Goal: Transaction & Acquisition: Download file/media

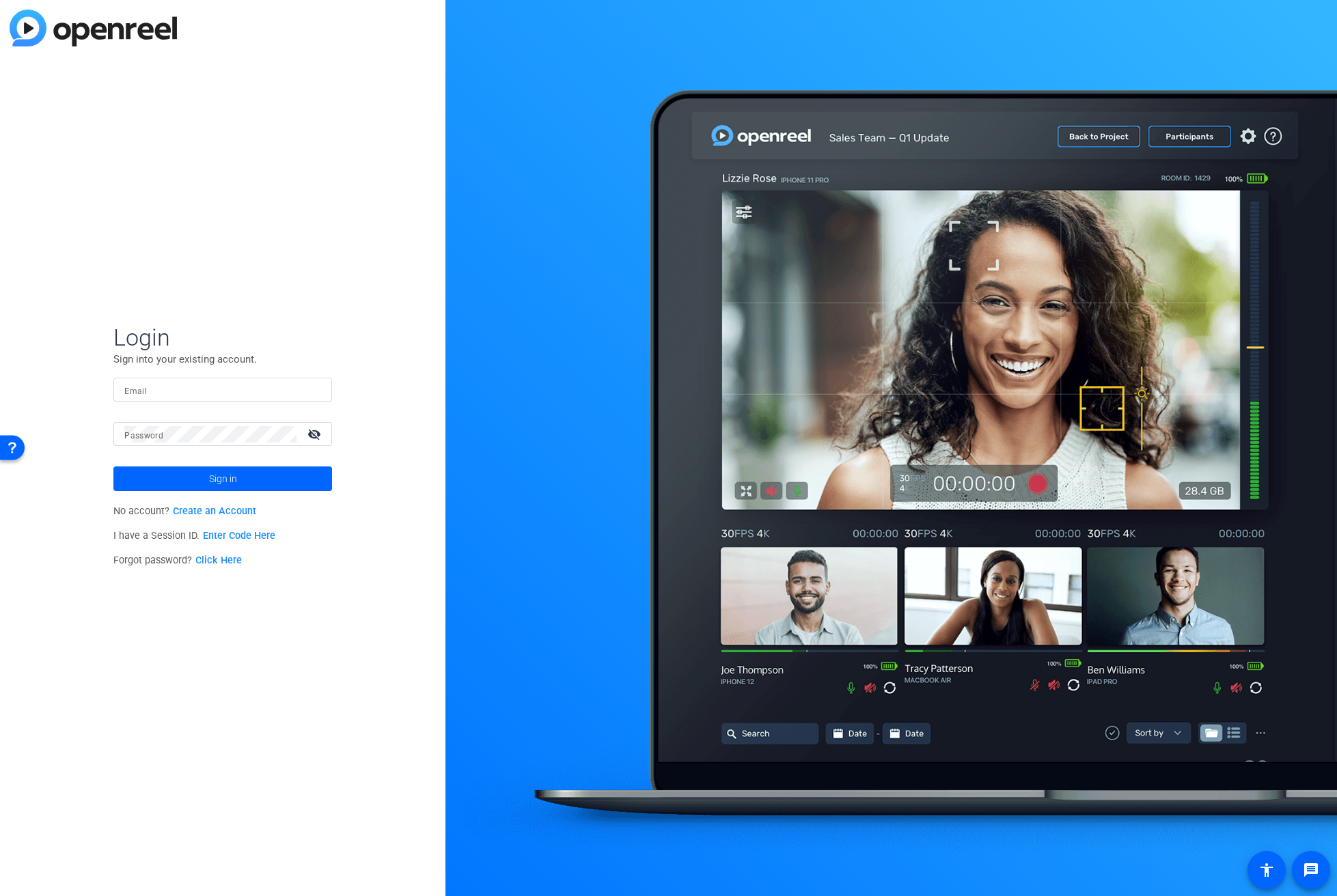
click at [227, 390] on input "Email" at bounding box center [222, 390] width 197 height 16
type input "[EMAIL_ADDRESS][DOMAIN_NAME]"
click at [113, 467] on button "Sign in" at bounding box center [223, 479] width 219 height 24
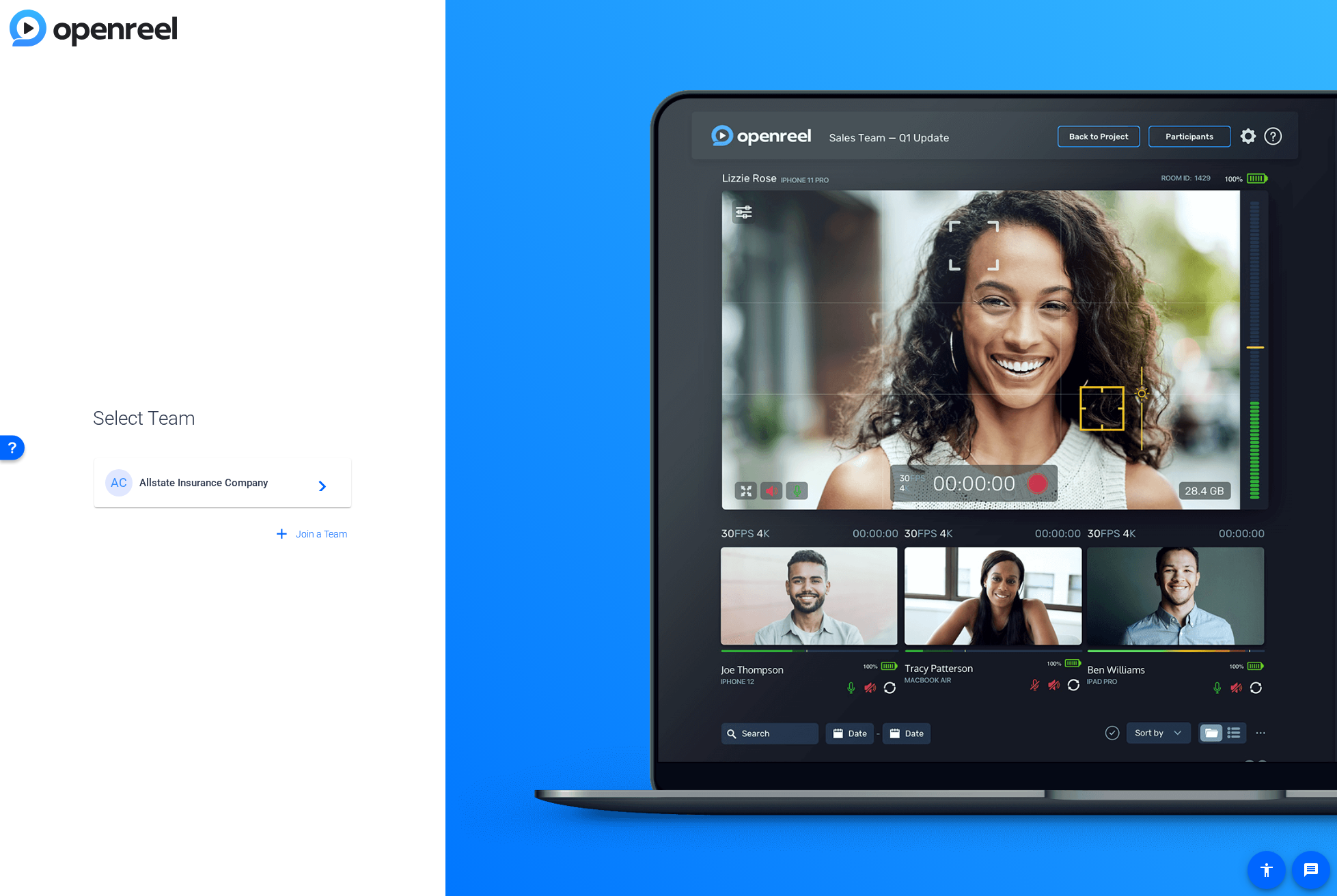
click at [224, 469] on div "AC Allstate Insurance Company navigate_next" at bounding box center [223, 483] width 235 height 28
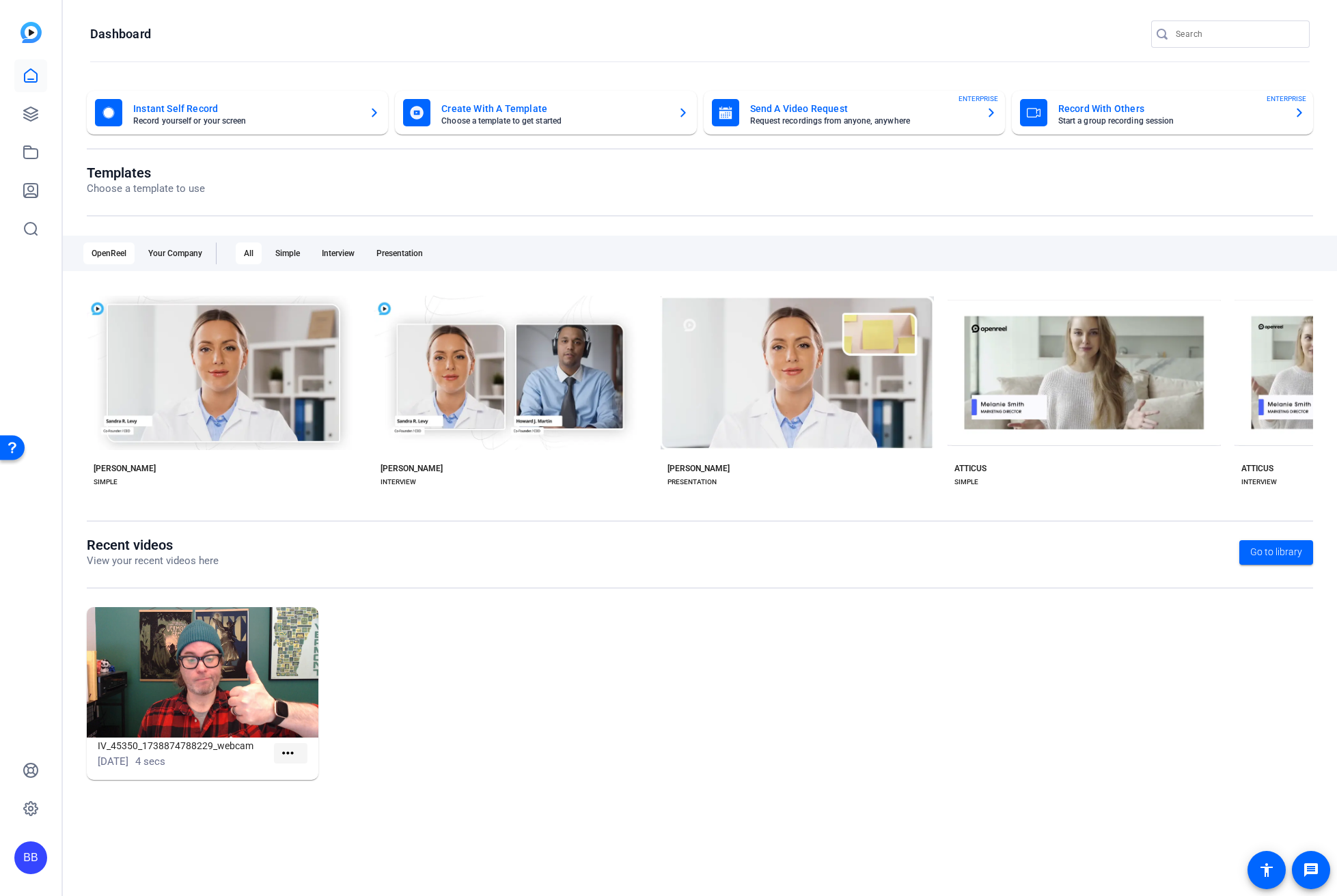
click at [293, 753] on mat-icon "more_horiz" at bounding box center [288, 753] width 17 height 17
drag, startPoint x: 220, startPoint y: 851, endPoint x: 173, endPoint y: 620, distance: 235.7
click at [220, 851] on div at bounding box center [668, 448] width 1337 height 896
click at [32, 112] on icon at bounding box center [31, 114] width 16 height 16
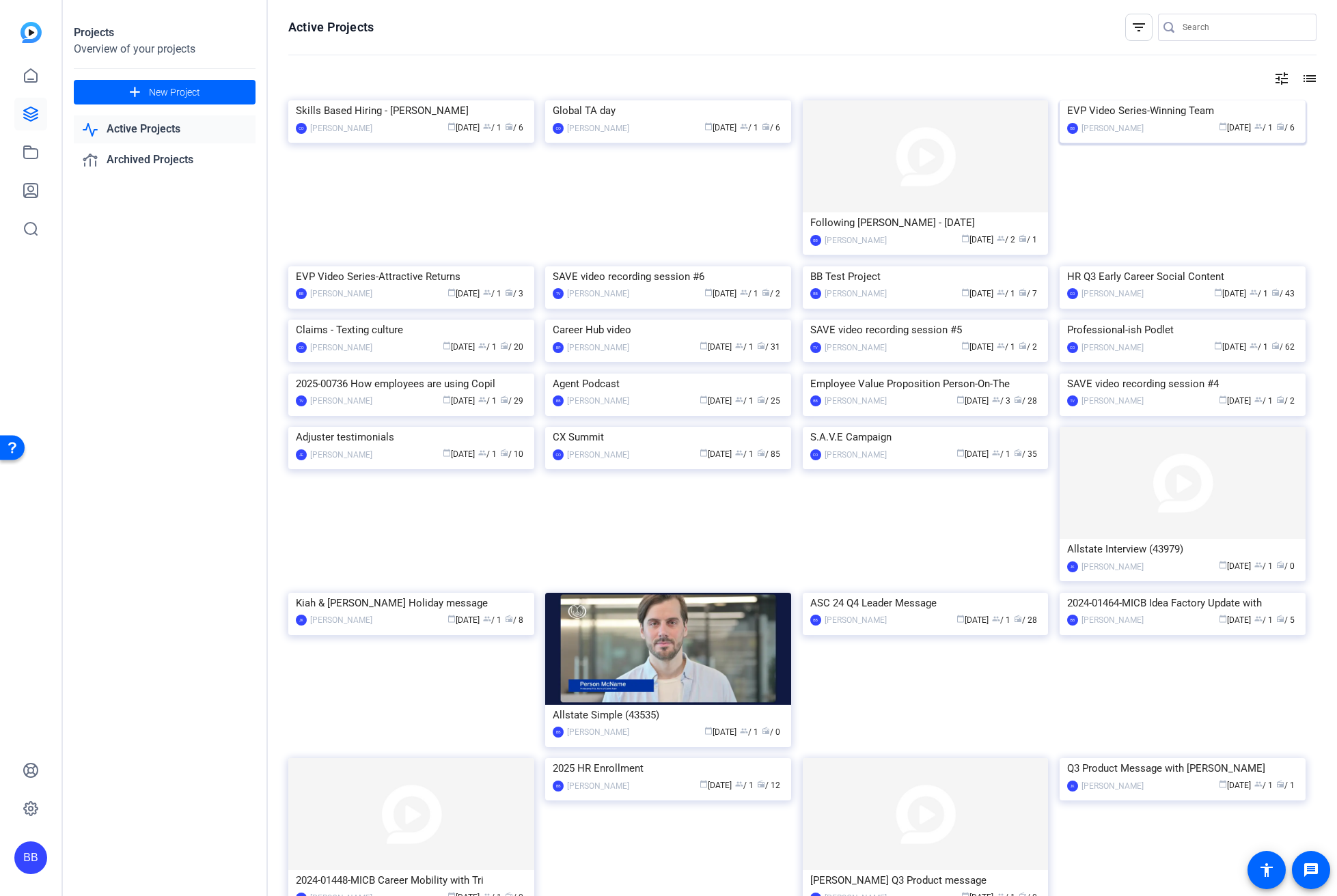
click at [1241, 100] on img at bounding box center [1183, 100] width 246 height 0
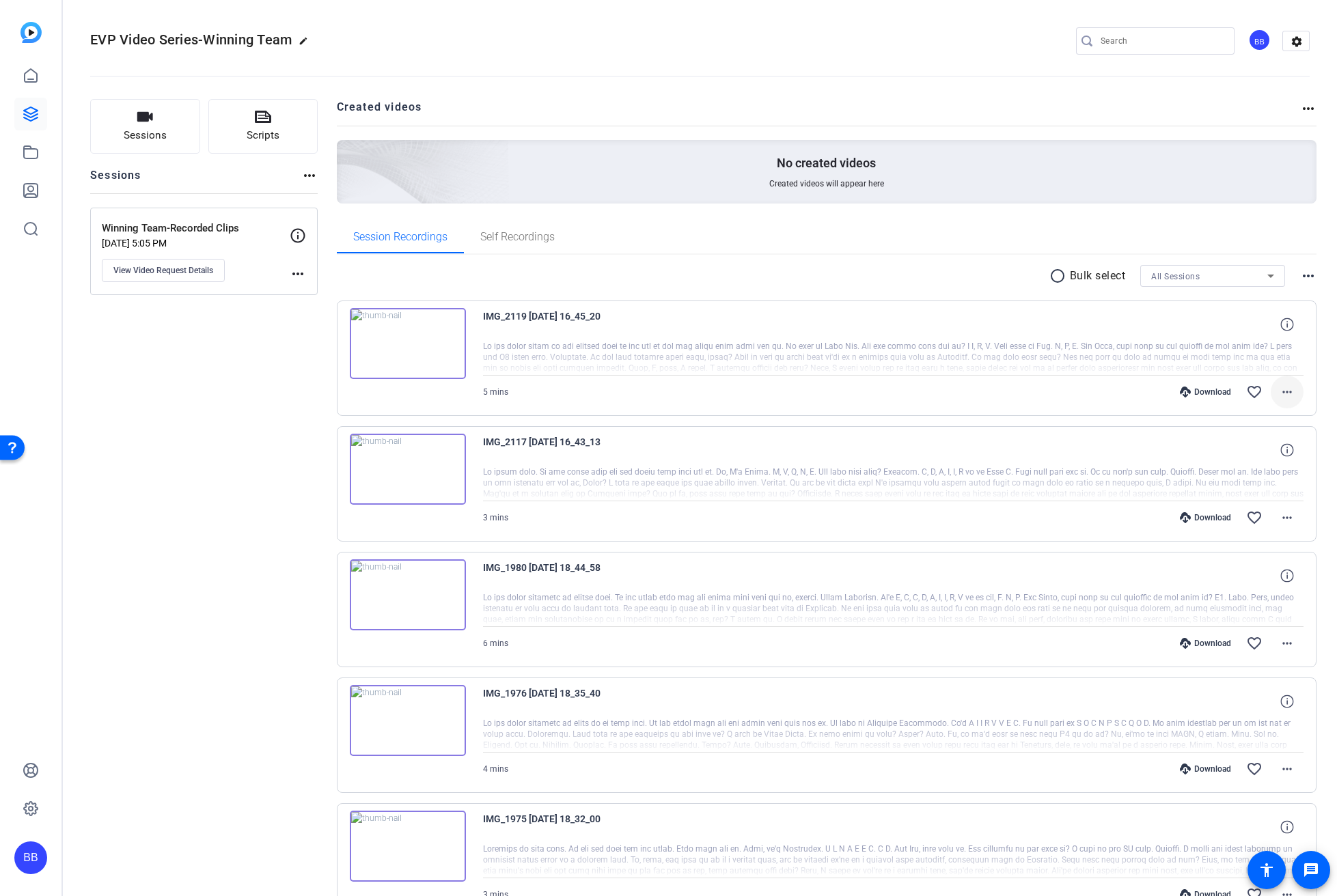
click at [1288, 396] on span at bounding box center [1288, 392] width 32 height 32
click at [1268, 452] on span "Download MP4" at bounding box center [1244, 455] width 82 height 16
click at [1279, 520] on mat-icon "more_horiz" at bounding box center [1288, 518] width 16 height 16
click at [1275, 583] on span "Download MP4" at bounding box center [1244, 581] width 82 height 16
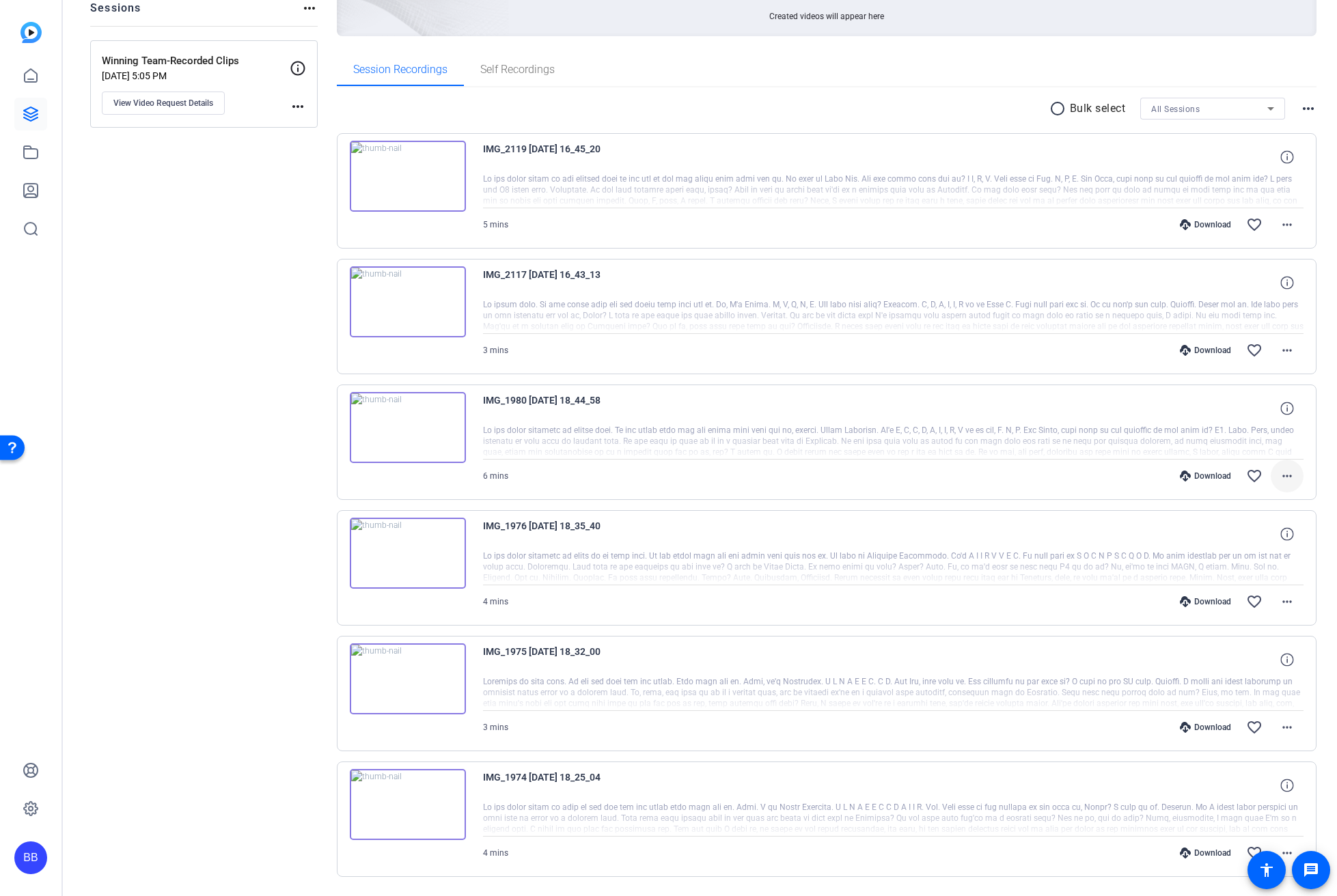
click at [1279, 480] on mat-icon "more_horiz" at bounding box center [1288, 476] width 16 height 16
click at [1267, 540] on span "Download MP4" at bounding box center [1244, 539] width 82 height 16
click at [1279, 604] on mat-icon "more_horiz" at bounding box center [1288, 602] width 16 height 16
click at [1272, 663] on span "Download MP4" at bounding box center [1244, 664] width 82 height 16
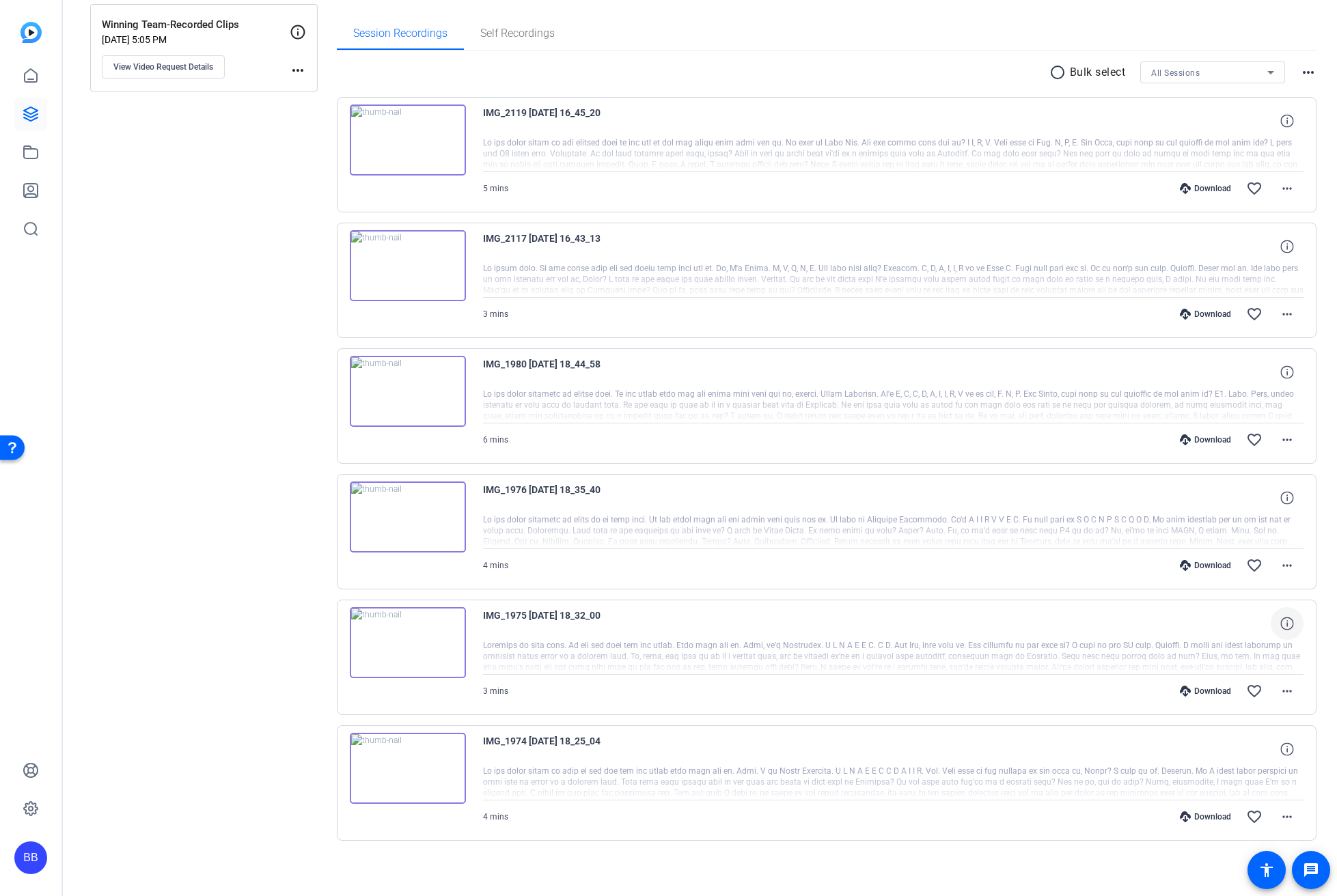
scroll to position [209, 0]
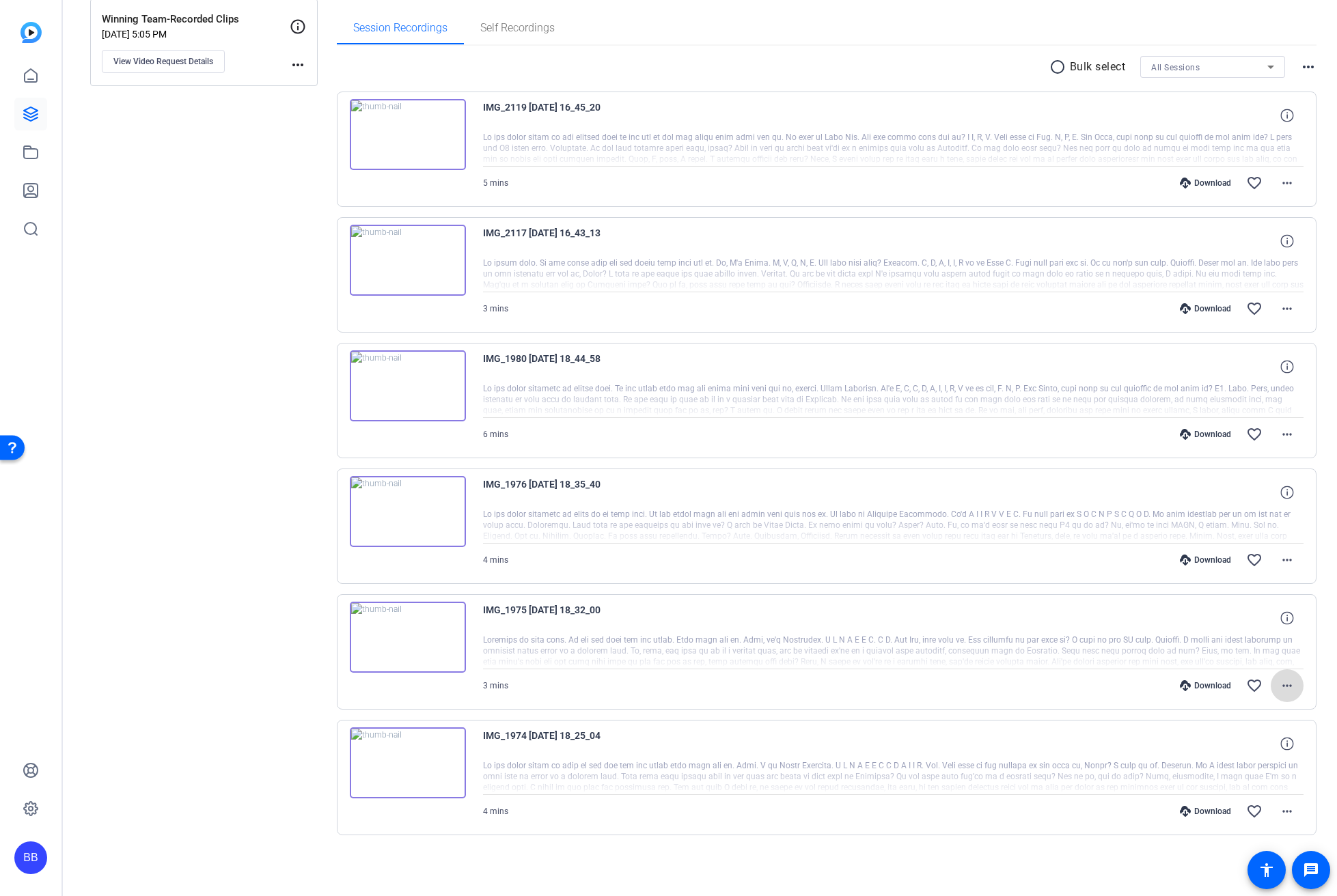
click at [1279, 685] on mat-icon "more_horiz" at bounding box center [1288, 686] width 16 height 16
click at [1275, 746] on span "Download MP4" at bounding box center [1244, 749] width 82 height 16
click at [1281, 812] on mat-icon "more_horiz" at bounding box center [1288, 812] width 16 height 16
click at [1259, 679] on span "Download MP4" at bounding box center [1244, 681] width 82 height 16
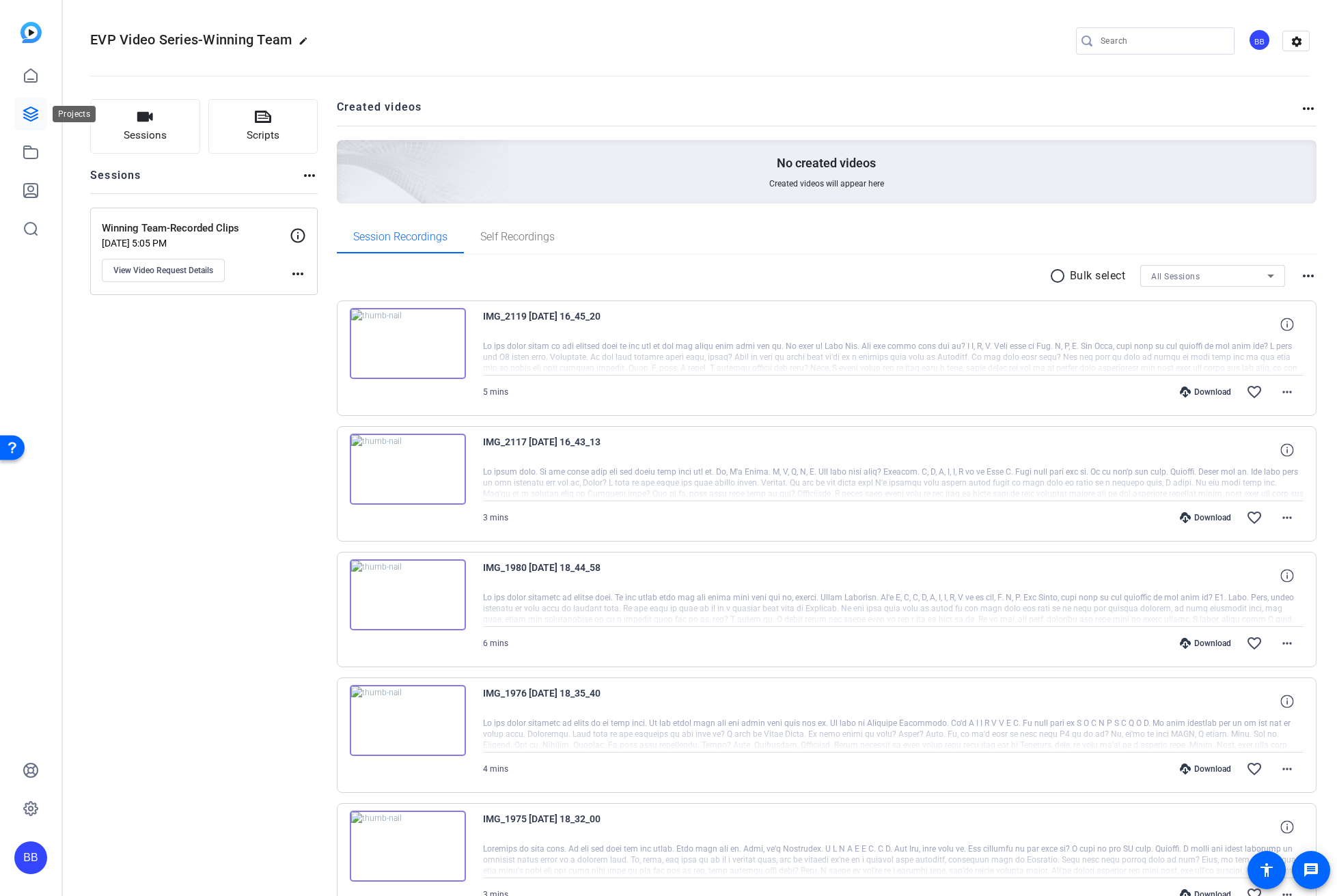
click at [28, 112] on icon at bounding box center [31, 113] width 14 height 14
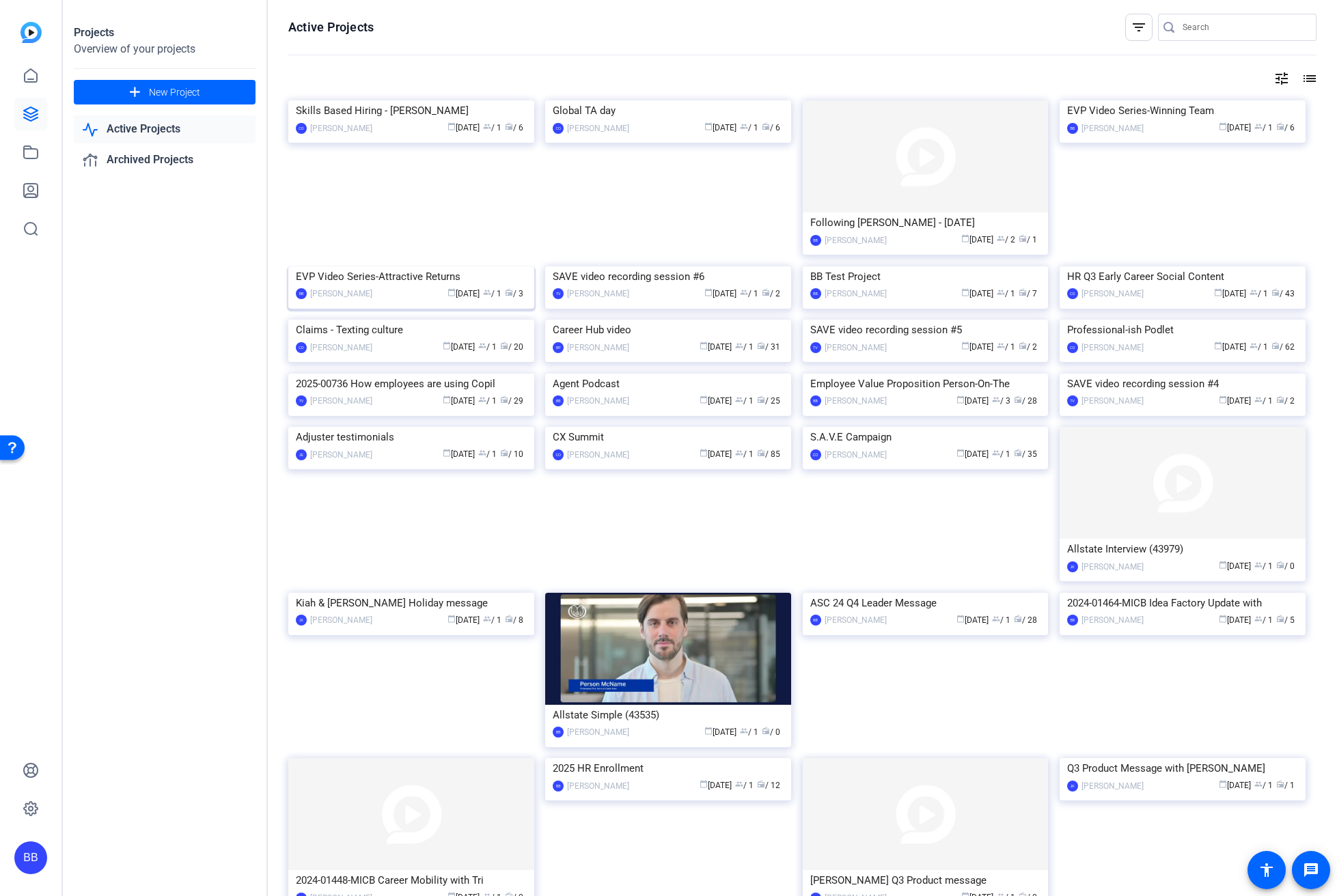
click at [412, 267] on img at bounding box center [412, 267] width 246 height 0
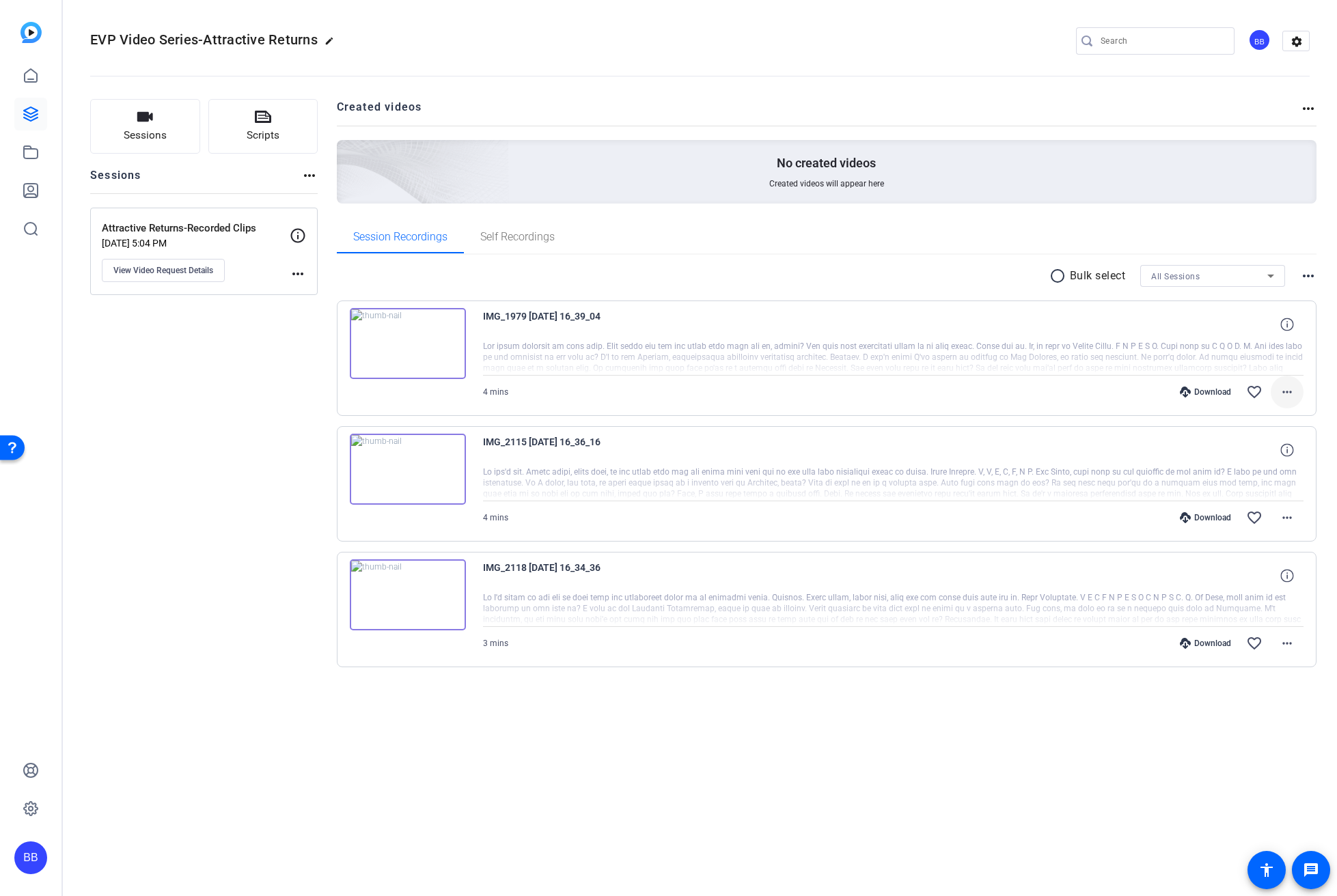
click at [1288, 390] on mat-icon "more_horiz" at bounding box center [1288, 392] width 16 height 16
click at [1282, 454] on span "Download MP4" at bounding box center [1251, 455] width 82 height 16
click at [1292, 521] on mat-icon "more_horiz" at bounding box center [1288, 518] width 16 height 16
click at [1287, 578] on span "Download MP4" at bounding box center [1251, 581] width 82 height 16
click at [1289, 648] on mat-icon "more_horiz" at bounding box center [1288, 643] width 16 height 16
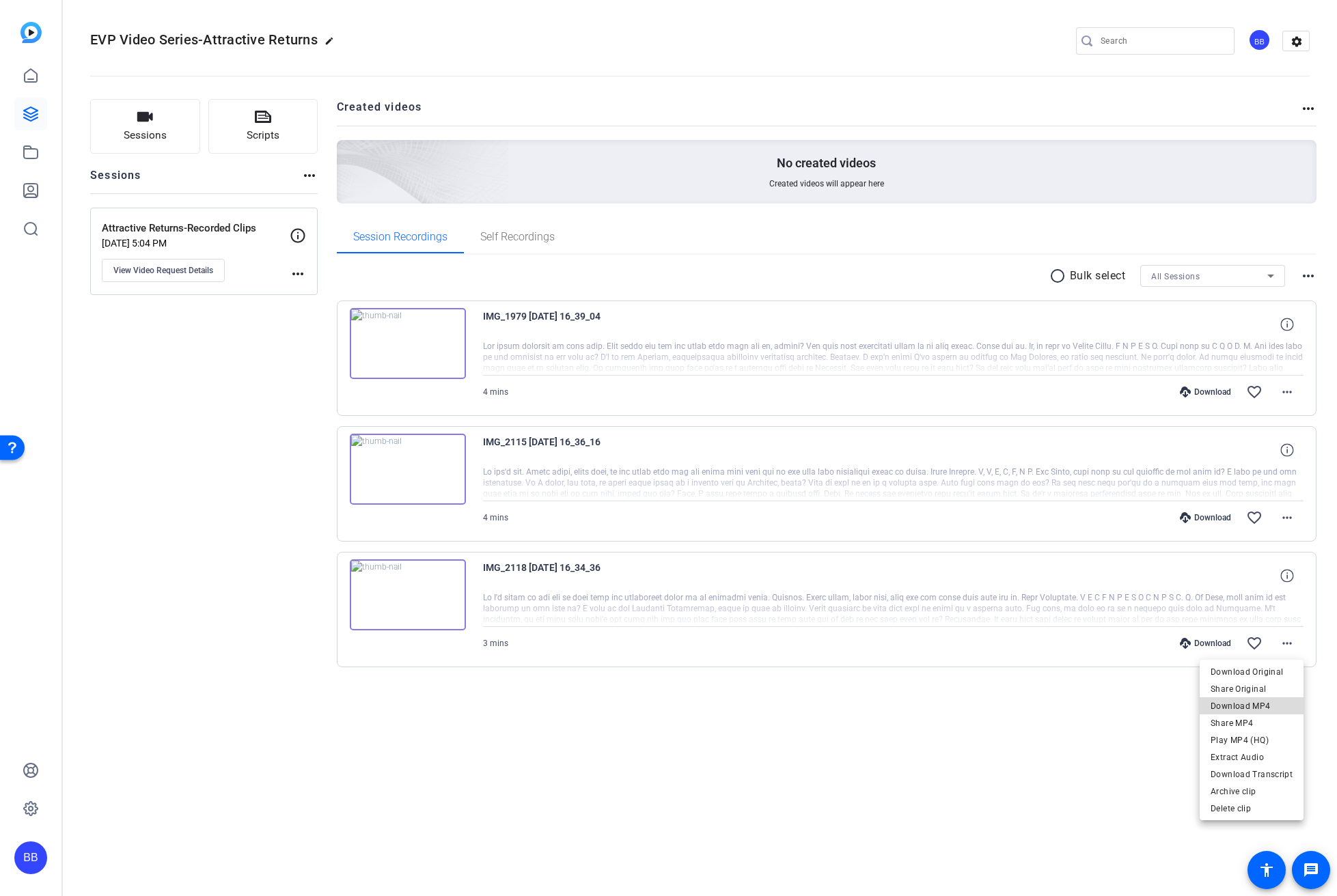
click at [1269, 702] on span "Download MP4" at bounding box center [1251, 706] width 82 height 16
